Goal: Complete application form

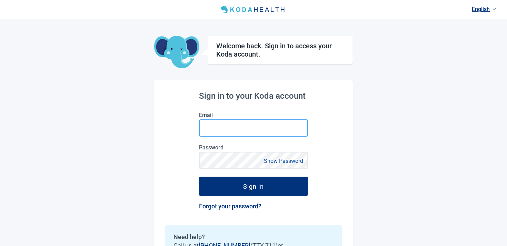
click at [257, 129] on input "Email" at bounding box center [253, 127] width 109 height 17
click at [209, 134] on input "Email" at bounding box center [253, 127] width 109 height 17
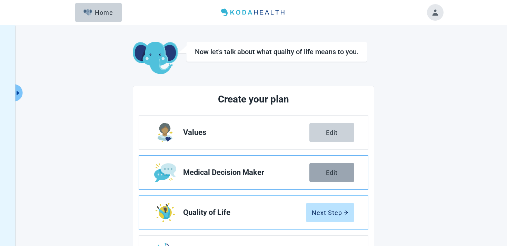
click at [343, 172] on button "Edit" at bounding box center [331, 172] width 45 height 19
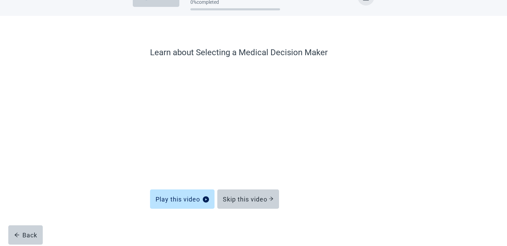
scroll to position [20, 0]
click at [259, 197] on div "Skip this video" at bounding box center [248, 199] width 51 height 7
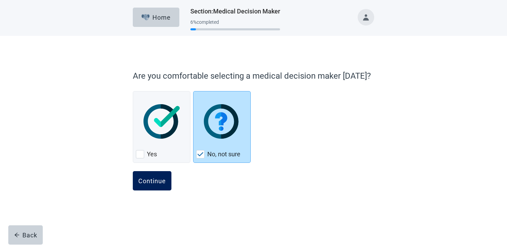
click at [146, 179] on div "Continue" at bounding box center [152, 180] width 28 height 7
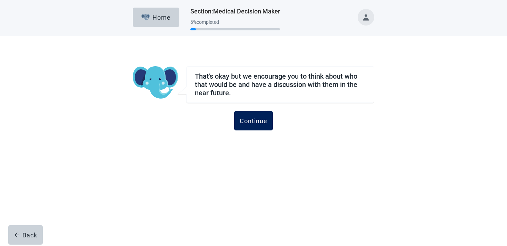
click at [256, 125] on button "Continue" at bounding box center [253, 120] width 39 height 19
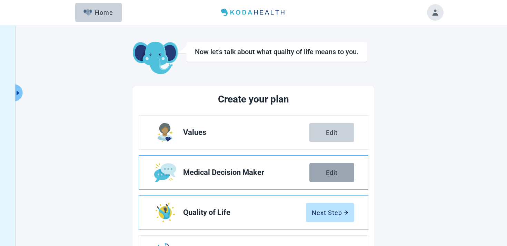
click at [327, 168] on button "Edit" at bounding box center [331, 172] width 45 height 19
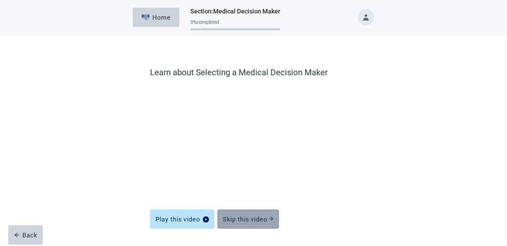
click at [246, 214] on button "Skip this video" at bounding box center [248, 218] width 62 height 19
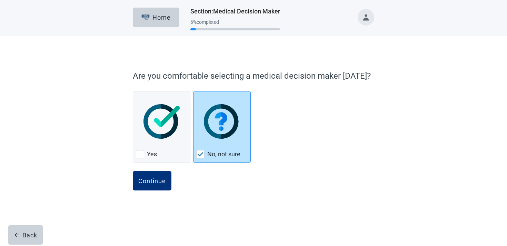
click at [243, 145] on div "No, not sure, checkbox, checked" at bounding box center [221, 121] width 51 height 54
click at [154, 182] on div "Continue" at bounding box center [152, 180] width 28 height 7
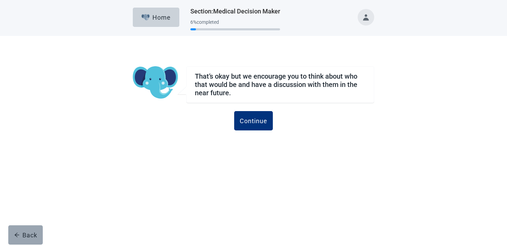
click at [31, 235] on div "Back" at bounding box center [25, 234] width 23 height 7
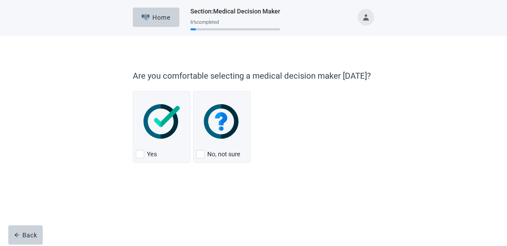
click at [31, 235] on div "Back" at bounding box center [25, 234] width 23 height 7
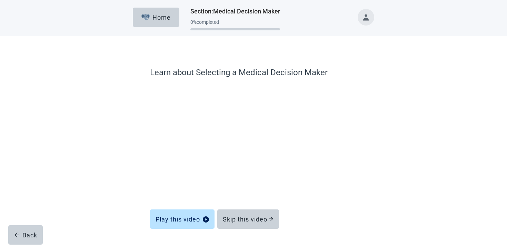
click at [31, 235] on div "Back" at bounding box center [25, 234] width 23 height 7
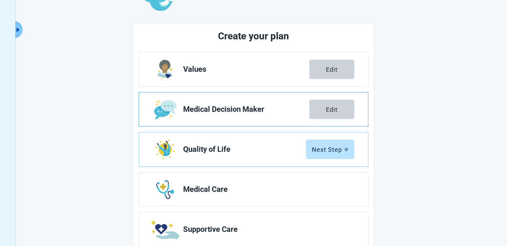
scroll to position [46, 0]
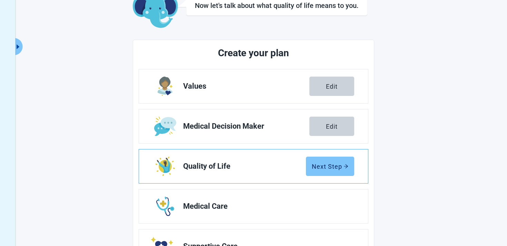
click at [323, 168] on div "Next Step" at bounding box center [330, 166] width 37 height 7
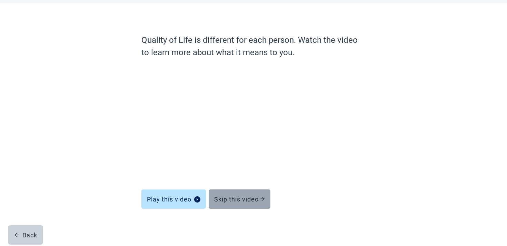
click at [253, 207] on button "Skip this video" at bounding box center [240, 198] width 62 height 19
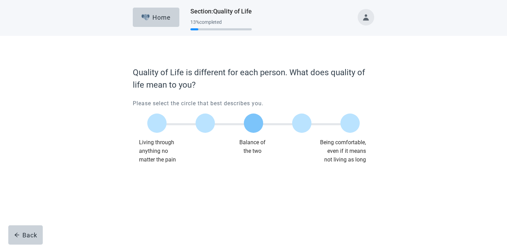
click at [253, 122] on label "Main content" at bounding box center [253, 122] width 19 height 19
click at [150, 178] on div "Continue" at bounding box center [152, 177] width 28 height 7
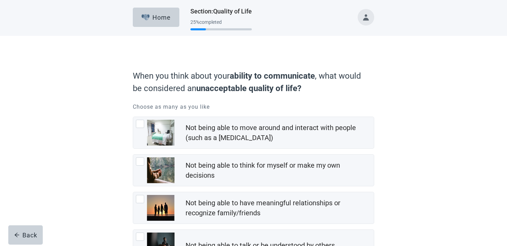
click at [31, 225] on div "When you think about your ability to communicate , what would be considered an …" at bounding box center [254, 189] width 456 height 306
click at [30, 229] on button "Back" at bounding box center [25, 234] width 34 height 19
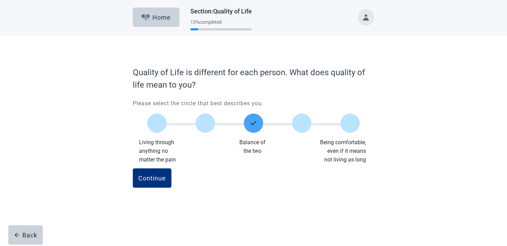
click at [30, 229] on button "Back" at bounding box center [25, 234] width 34 height 19
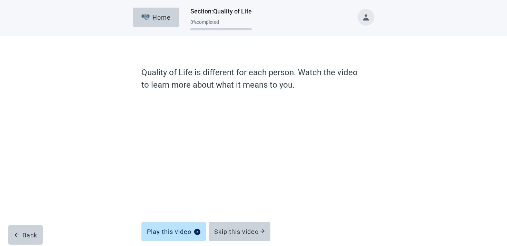
click at [30, 229] on button "Back" at bounding box center [25, 234] width 34 height 19
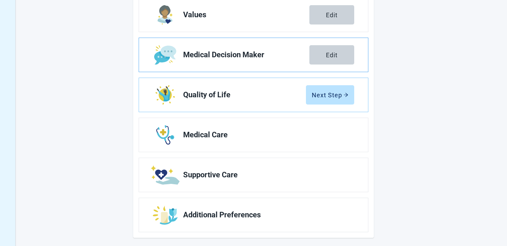
scroll to position [121, 0]
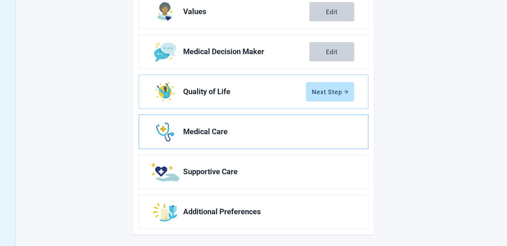
click at [209, 138] on link "Medical Care" at bounding box center [253, 132] width 229 height 34
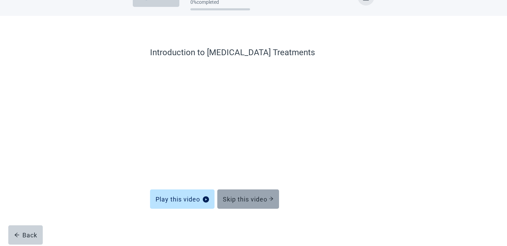
scroll to position [20, 0]
click at [247, 200] on div "Skip this video" at bounding box center [248, 199] width 51 height 7
click at [241, 204] on button "Skip this video" at bounding box center [248, 198] width 62 height 19
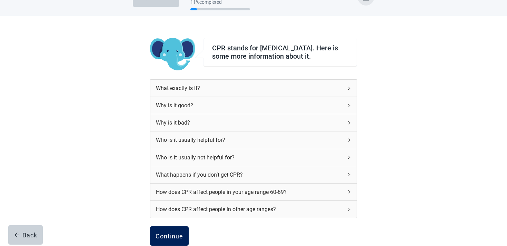
click at [171, 236] on div "Continue" at bounding box center [170, 235] width 28 height 7
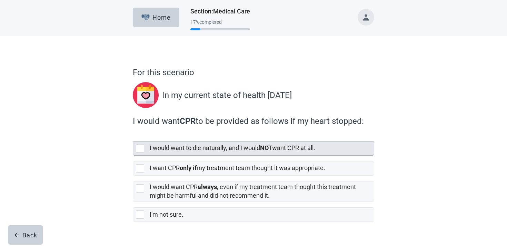
click at [204, 148] on label "I would want to die naturally, and I would NOT want CPR at all." at bounding box center [233, 147] width 166 height 7
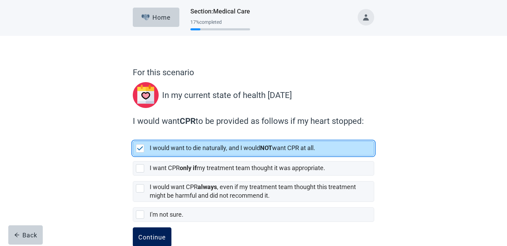
click at [152, 236] on div "Continue" at bounding box center [152, 236] width 28 height 7
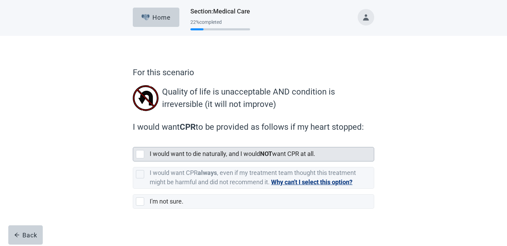
click at [213, 153] on label "I would want to die naturally, and I would NOT want CPR at all." at bounding box center [233, 153] width 166 height 7
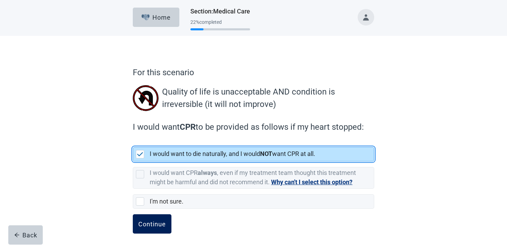
click at [154, 228] on button "Continue" at bounding box center [152, 223] width 39 height 19
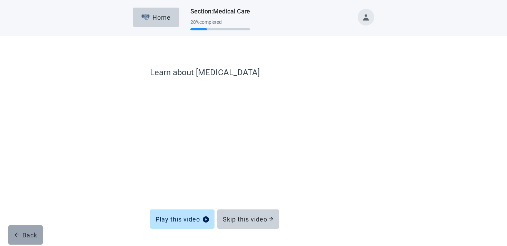
click at [32, 226] on button "Back" at bounding box center [25, 234] width 34 height 19
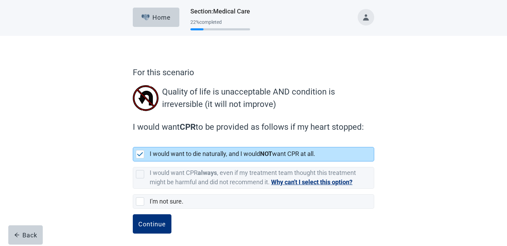
click at [32, 226] on button "Back" at bounding box center [25, 234] width 34 height 19
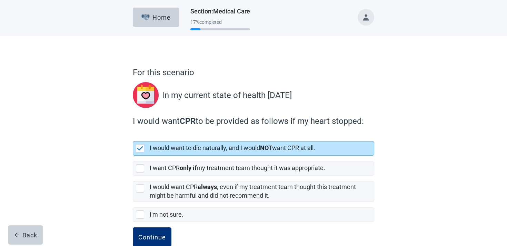
click at [32, 226] on button "Back" at bounding box center [25, 234] width 34 height 19
